Goal: Information Seeking & Learning: Learn about a topic

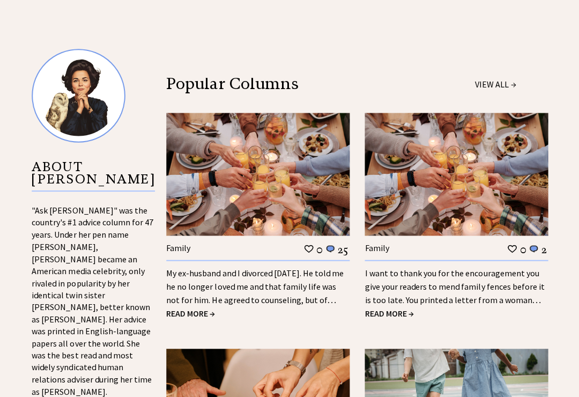
scroll to position [986, 0]
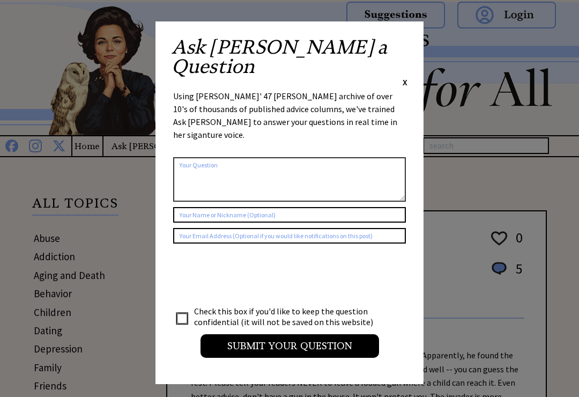
click at [414, 41] on div "Ask Ann a Question X Using Ann Landers' 47 vear archive of over 10's of thousan…" at bounding box center [289, 202] width 268 height 362
click at [406, 77] on span "X" at bounding box center [404, 82] width 5 height 11
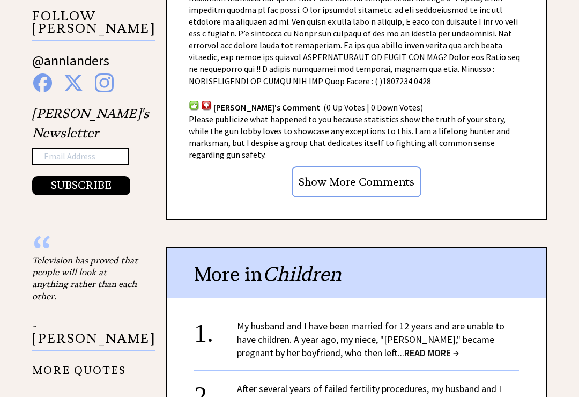
scroll to position [1042, 0]
click at [404, 346] on span "READ MORE →" at bounding box center [431, 352] width 55 height 12
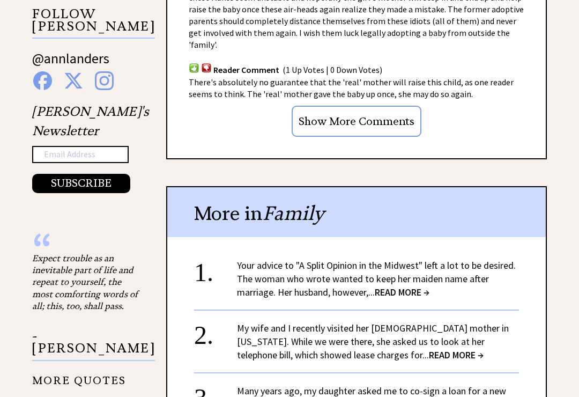
scroll to position [1044, 0]
click at [429, 348] on span "READ MORE →" at bounding box center [456, 354] width 55 height 12
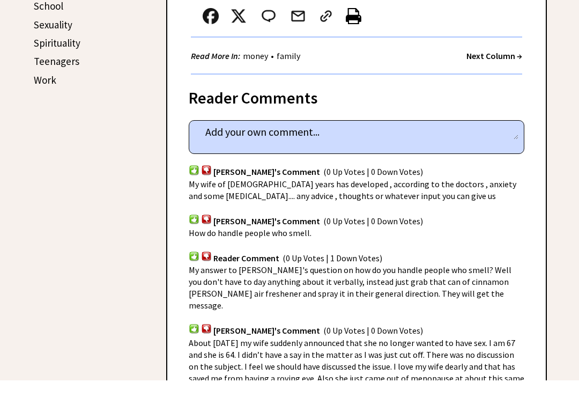
scroll to position [564, 0]
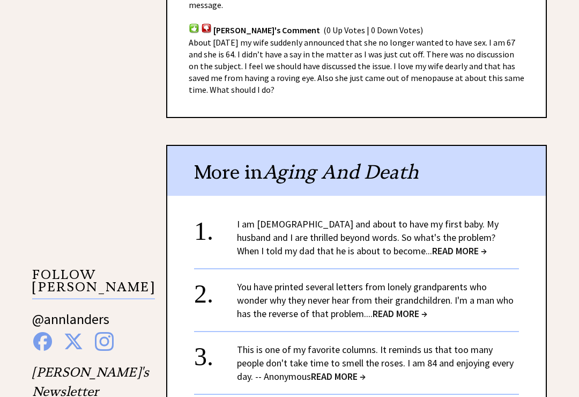
scroll to position [864, 0]
click at [432, 244] on span "READ MORE →" at bounding box center [459, 250] width 55 height 12
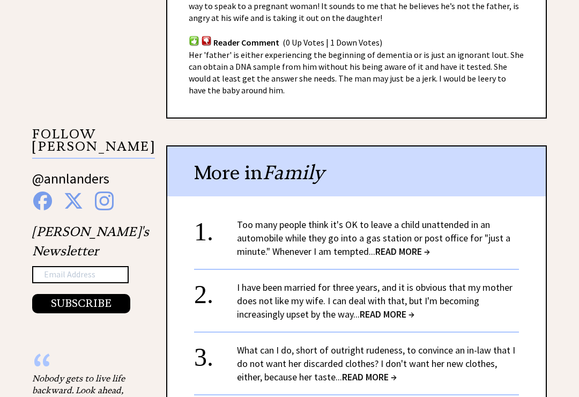
scroll to position [924, 0]
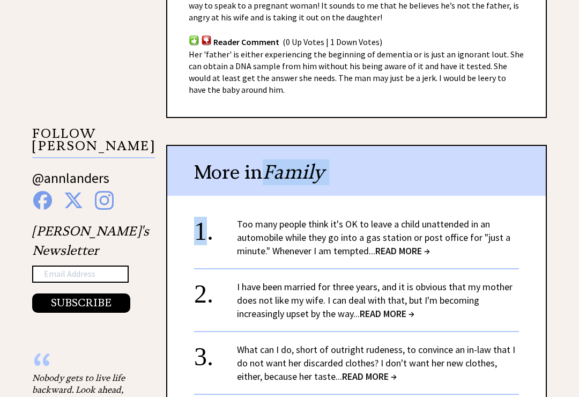
click at [390, 307] on span "READ MORE →" at bounding box center [387, 313] width 55 height 12
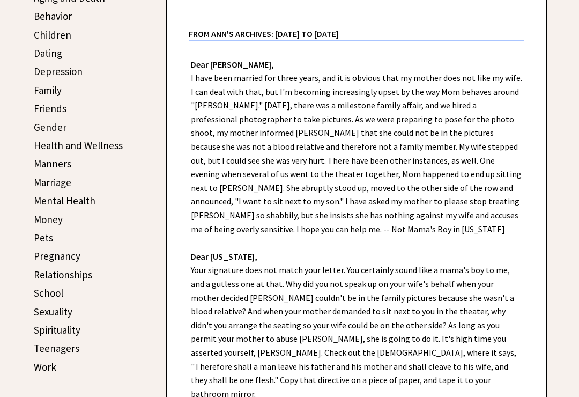
scroll to position [277, 0]
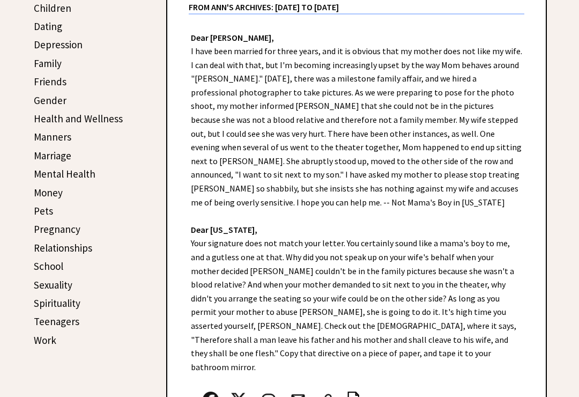
click at [538, 210] on div "Dear Ann Landers, Dear Missouri, Your signature does not match your letter. You…" at bounding box center [356, 237] width 378 height 444
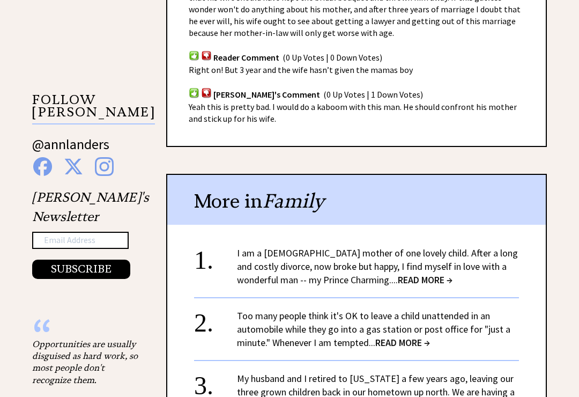
scroll to position [958, 0]
click at [398, 273] on span "READ MORE →" at bounding box center [425, 279] width 55 height 12
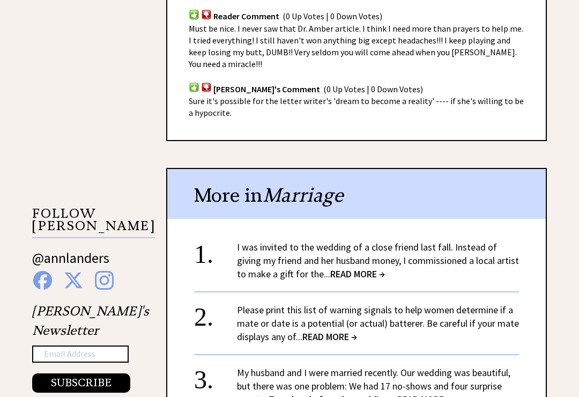
scroll to position [845, 0]
click at [353, 267] on span "READ MORE →" at bounding box center [357, 273] width 55 height 12
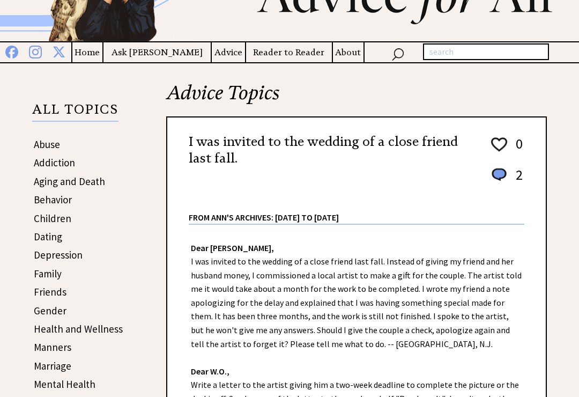
scroll to position [94, 0]
click at [533, 199] on div "I was invited to the wedding of a close friend last fall. 0 2 0 2 From Ann's Ar…" at bounding box center [356, 309] width 380 height 387
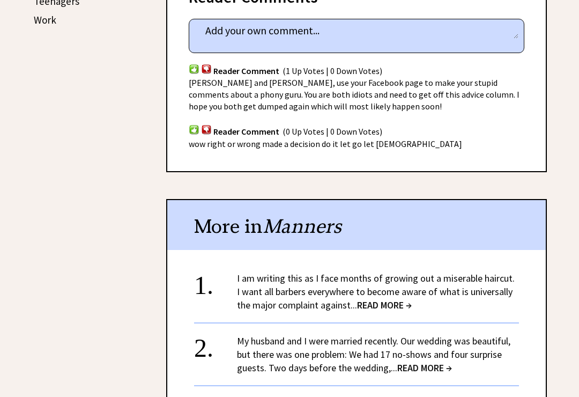
scroll to position [626, 0]
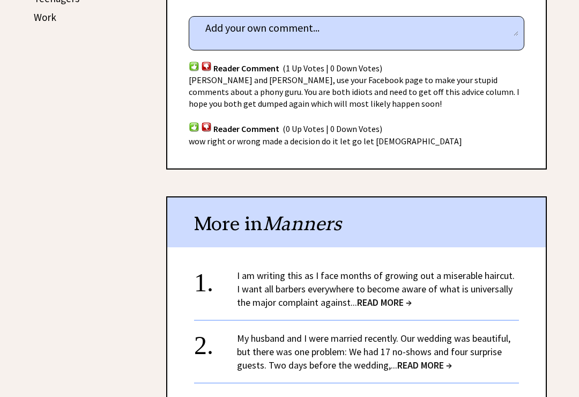
click at [435, 370] on span "READ MORE →" at bounding box center [424, 365] width 55 height 12
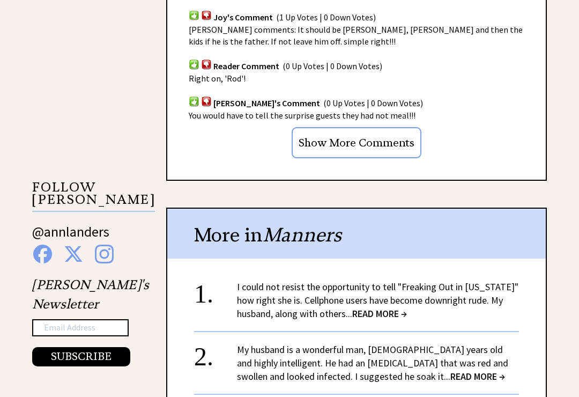
scroll to position [871, 0]
click at [450, 370] on span "READ MORE →" at bounding box center [477, 376] width 55 height 12
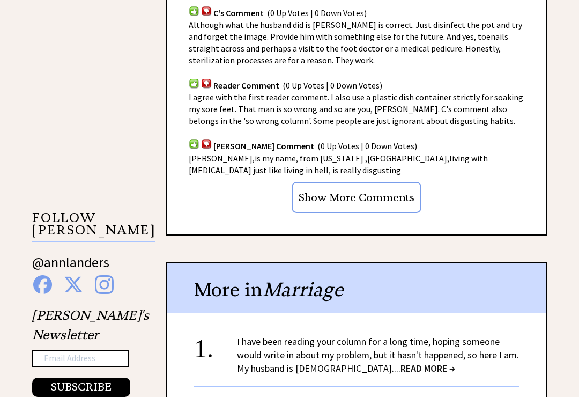
scroll to position [921, 0]
click at [413, 362] on span "READ MORE →" at bounding box center [427, 368] width 55 height 12
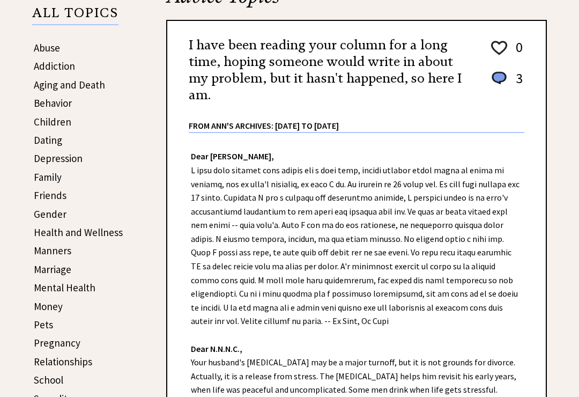
scroll to position [190, 0]
click at [518, 304] on div "Dear [PERSON_NAME], Dear N.N.N.C., Your husband's [MEDICAL_DATA] may be a major…" at bounding box center [356, 313] width 378 height 361
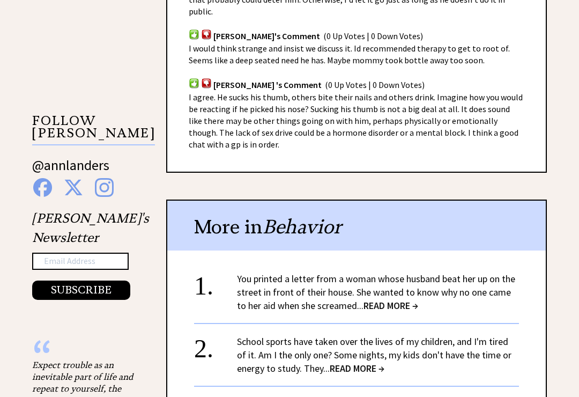
scroll to position [831, 0]
click at [392, 298] on span "READ MORE →" at bounding box center [390, 304] width 55 height 12
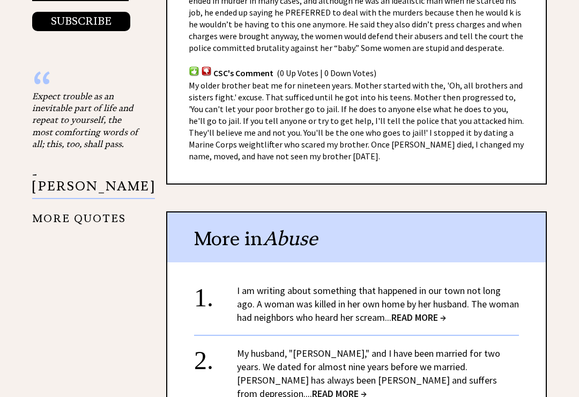
scroll to position [1206, 0]
click at [446, 311] on span "READ MORE →" at bounding box center [418, 317] width 55 height 12
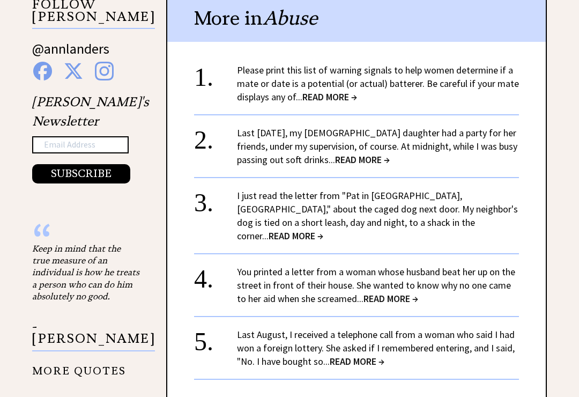
scroll to position [1054, 0]
click at [372, 355] on span "READ MORE →" at bounding box center [357, 361] width 55 height 12
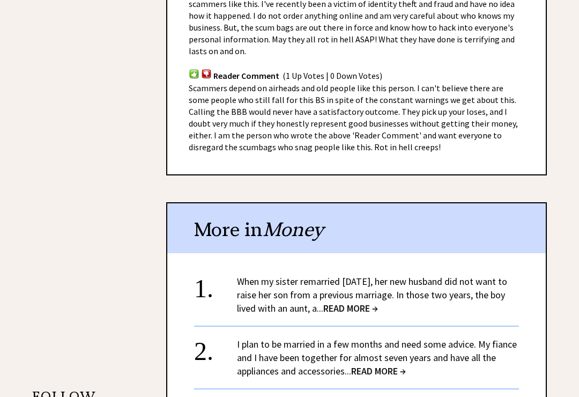
scroll to position [742, 0]
click at [374, 309] on span "READ MORE →" at bounding box center [350, 308] width 55 height 12
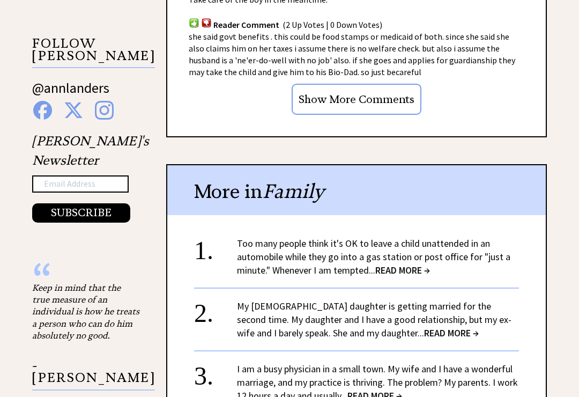
scroll to position [1014, 0]
click at [387, 389] on span "READ MORE →" at bounding box center [374, 395] width 55 height 12
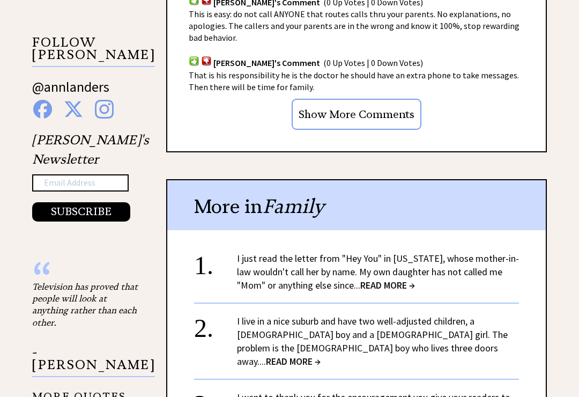
scroll to position [1016, 0]
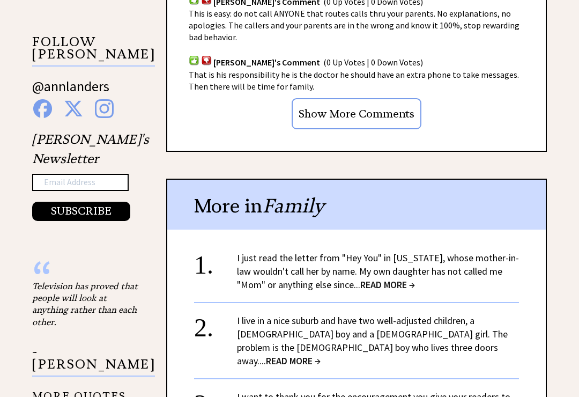
click at [320, 354] on span "READ MORE →" at bounding box center [293, 360] width 55 height 12
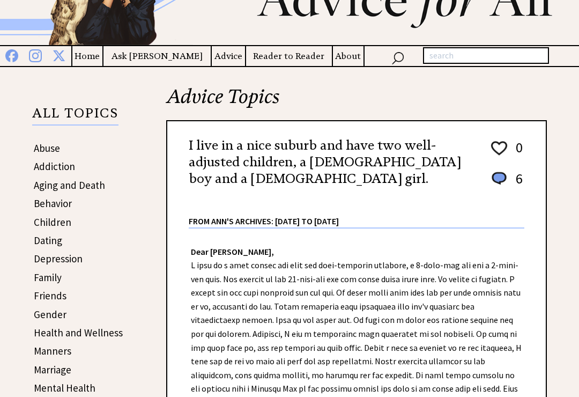
scroll to position [90, 0]
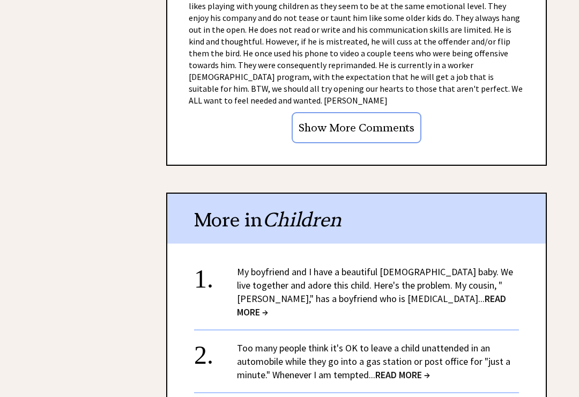
scroll to position [1527, 0]
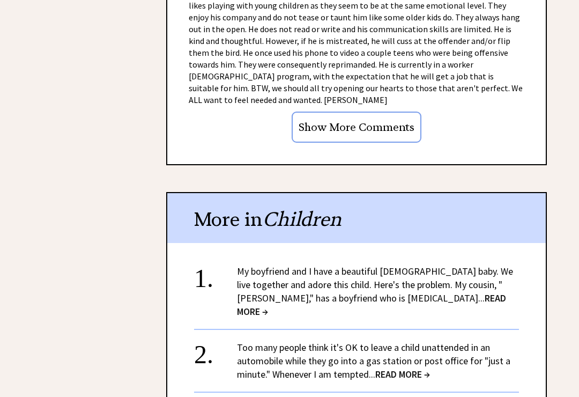
click at [384, 292] on span "READ MORE →" at bounding box center [371, 305] width 269 height 26
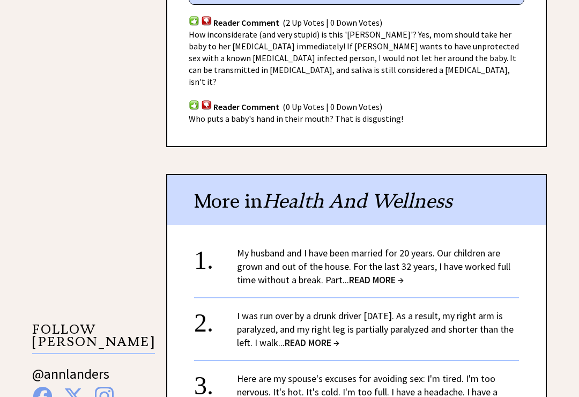
scroll to position [809, 0]
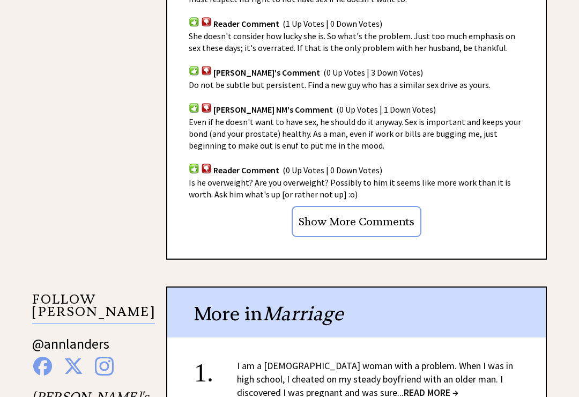
scroll to position [759, 0]
click at [404, 386] on span "READ MORE →" at bounding box center [431, 392] width 55 height 12
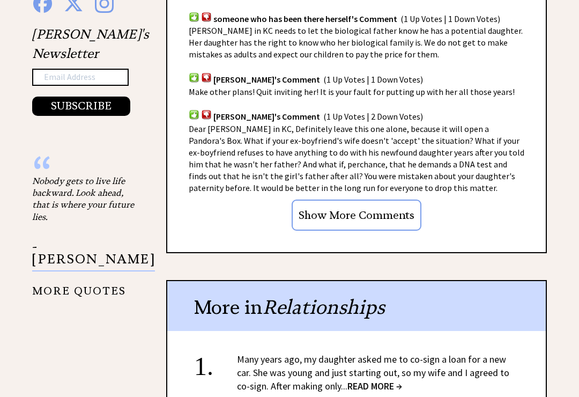
scroll to position [1121, 0]
click at [370, 379] on span "READ MORE →" at bounding box center [374, 385] width 55 height 12
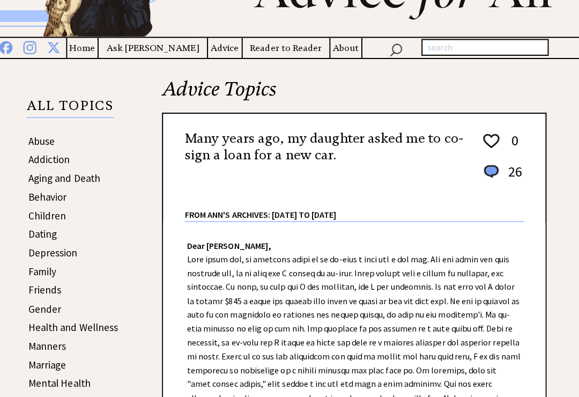
scroll to position [100, 0]
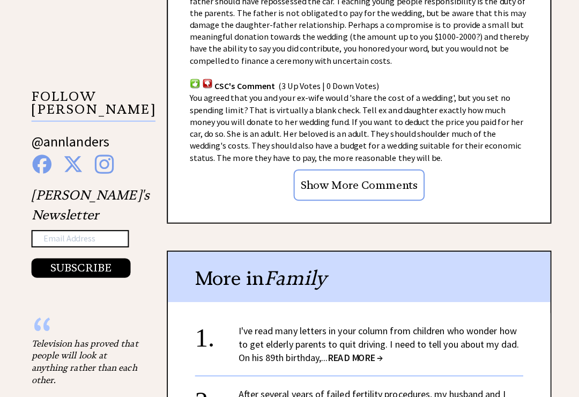
scroll to position [962, 0]
click at [362, 347] on span "READ MORE →" at bounding box center [352, 353] width 55 height 12
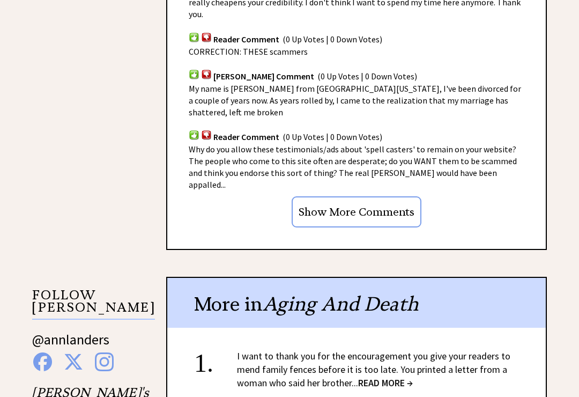
scroll to position [763, 0]
click at [400, 376] on span "READ MORE →" at bounding box center [385, 382] width 55 height 12
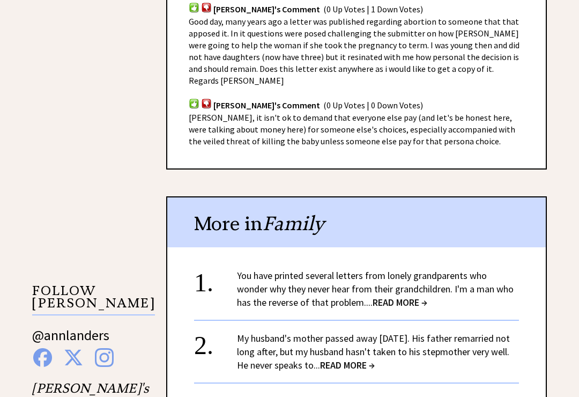
scroll to position [768, 0]
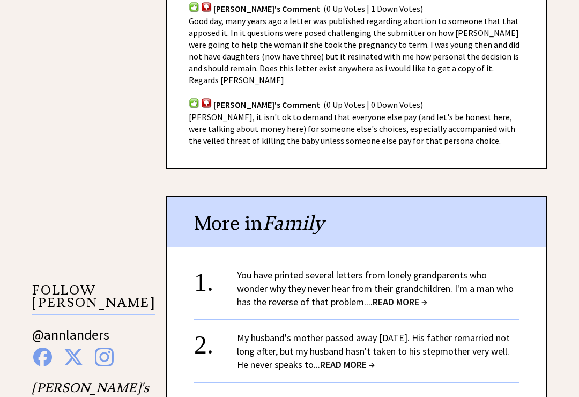
click at [383, 295] on span "READ MORE →" at bounding box center [399, 301] width 55 height 12
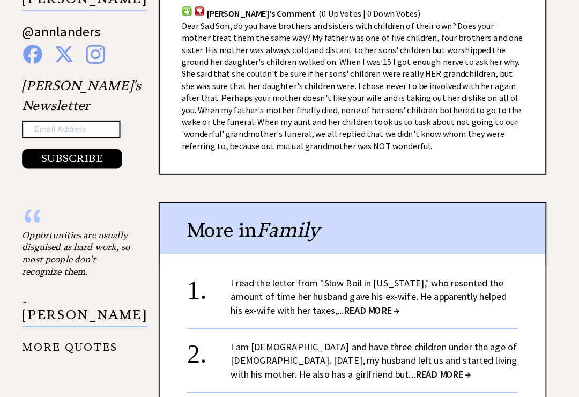
scroll to position [1072, 0]
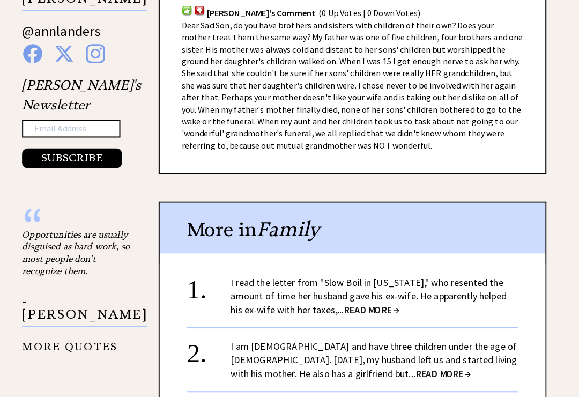
click at [418, 364] on span "READ MORE →" at bounding box center [445, 366] width 55 height 12
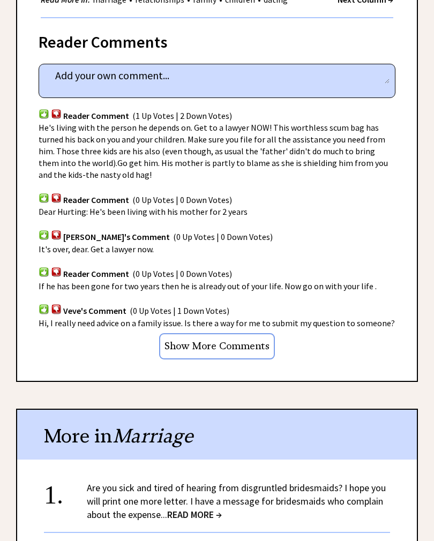
scroll to position [486, 0]
